Goal: Transaction & Acquisition: Book appointment/travel/reservation

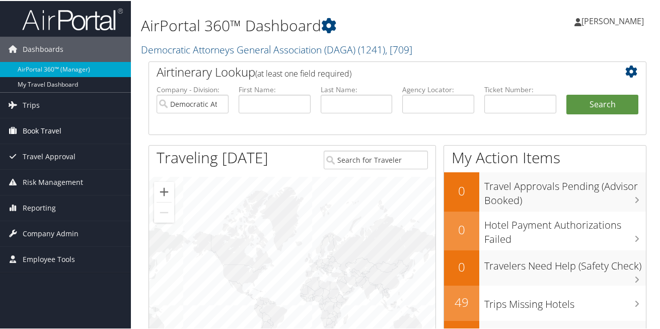
click at [50, 129] on span "Book Travel" at bounding box center [42, 129] width 39 height 25
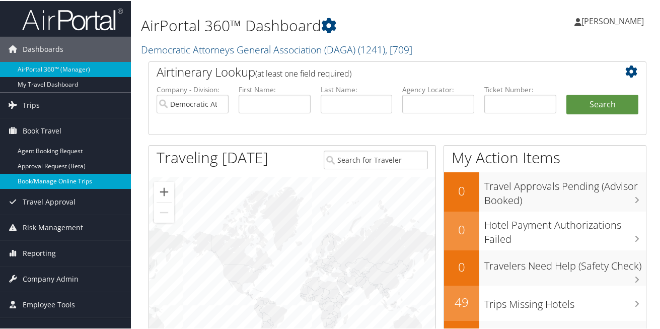
click at [39, 182] on link "Book/Manage Online Trips" at bounding box center [65, 180] width 131 height 15
